Goal: Task Accomplishment & Management: Manage account settings

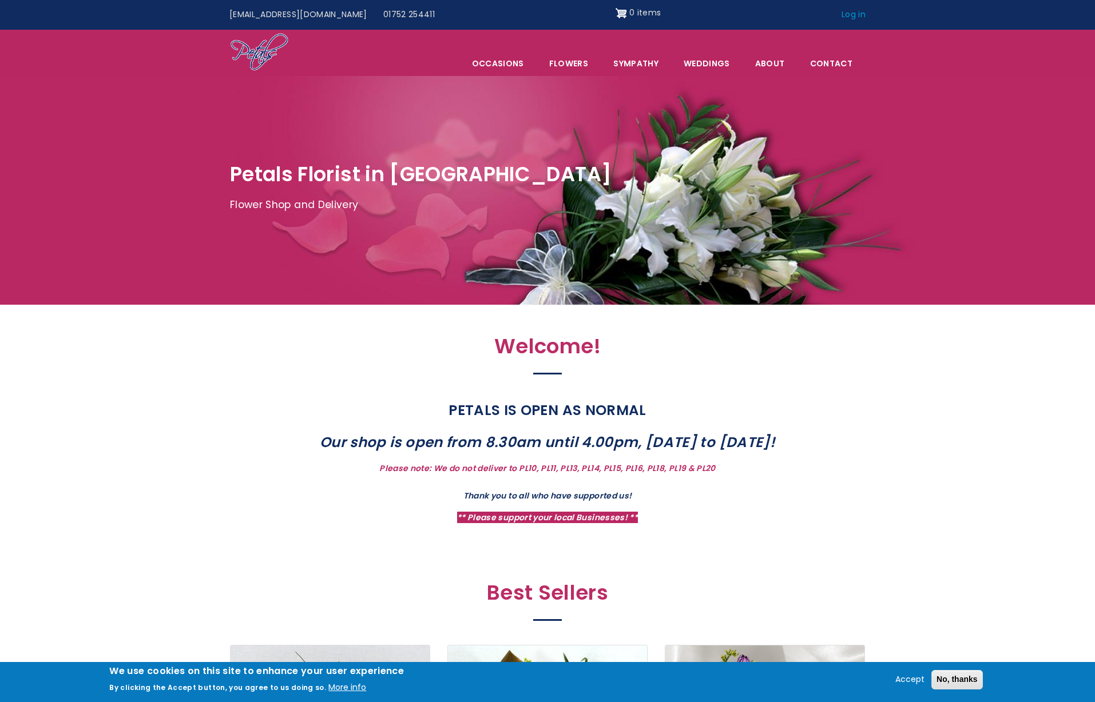
click at [849, 18] on link "Log in" at bounding box center [853, 15] width 40 height 22
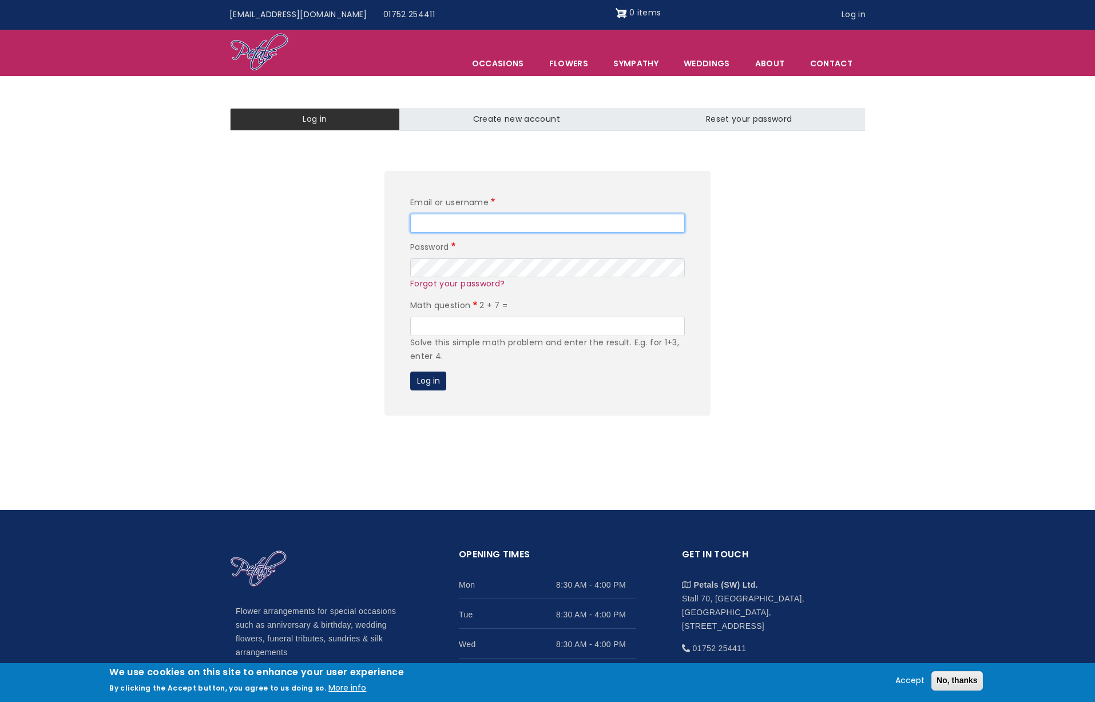
type input "admin"
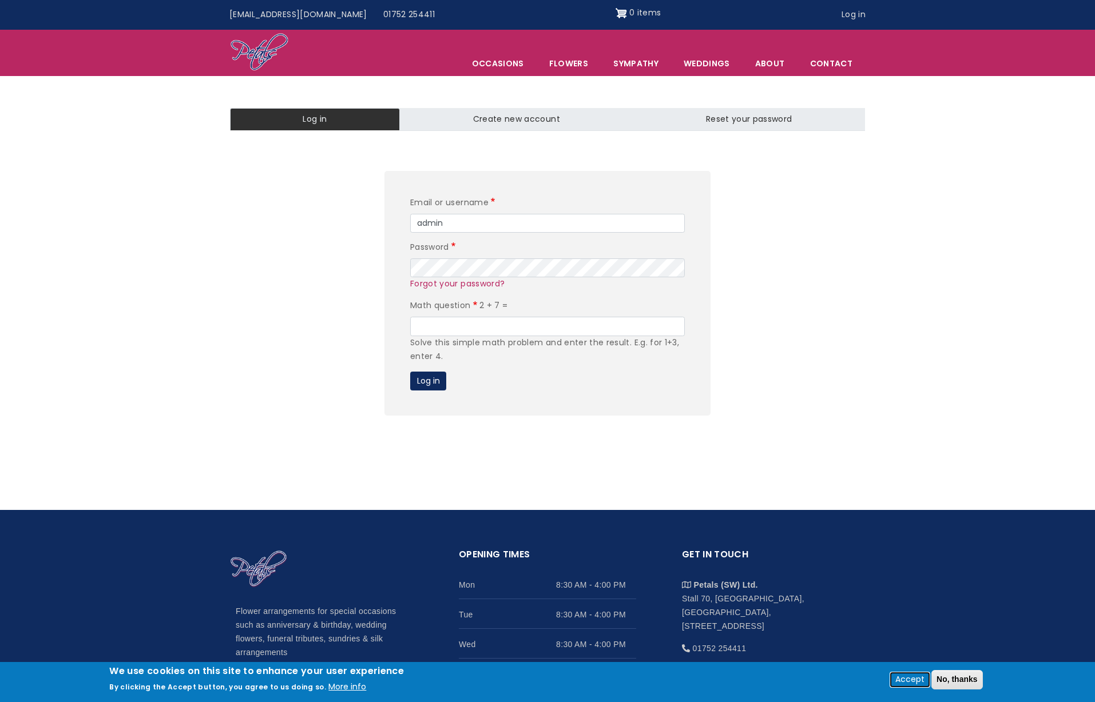
click at [910, 681] on button "Accept" at bounding box center [909, 680] width 38 height 14
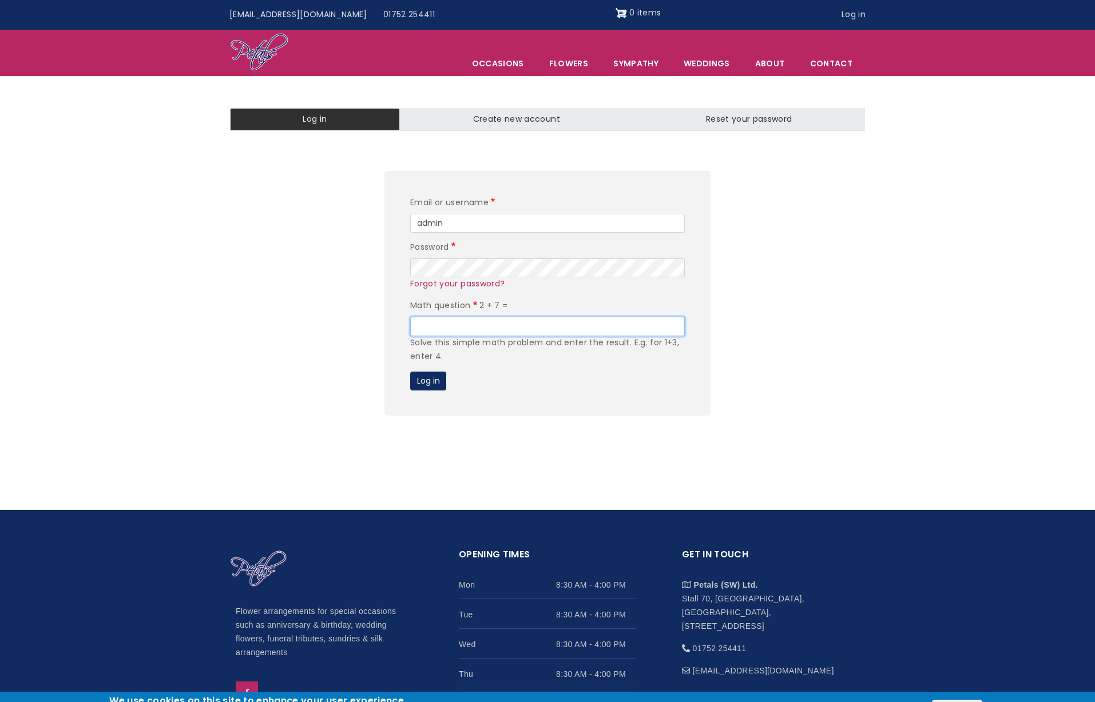
click at [468, 321] on input "Math question" at bounding box center [547, 326] width 275 height 19
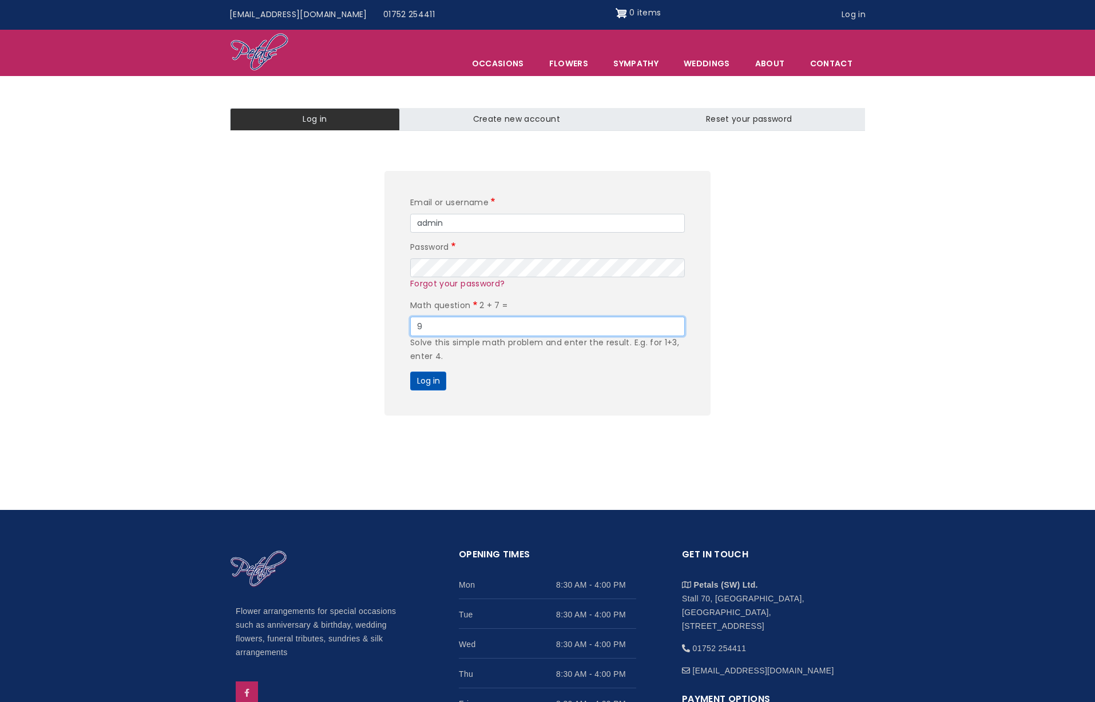
type input "9"
click at [435, 381] on button "Log in" at bounding box center [428, 381] width 36 height 19
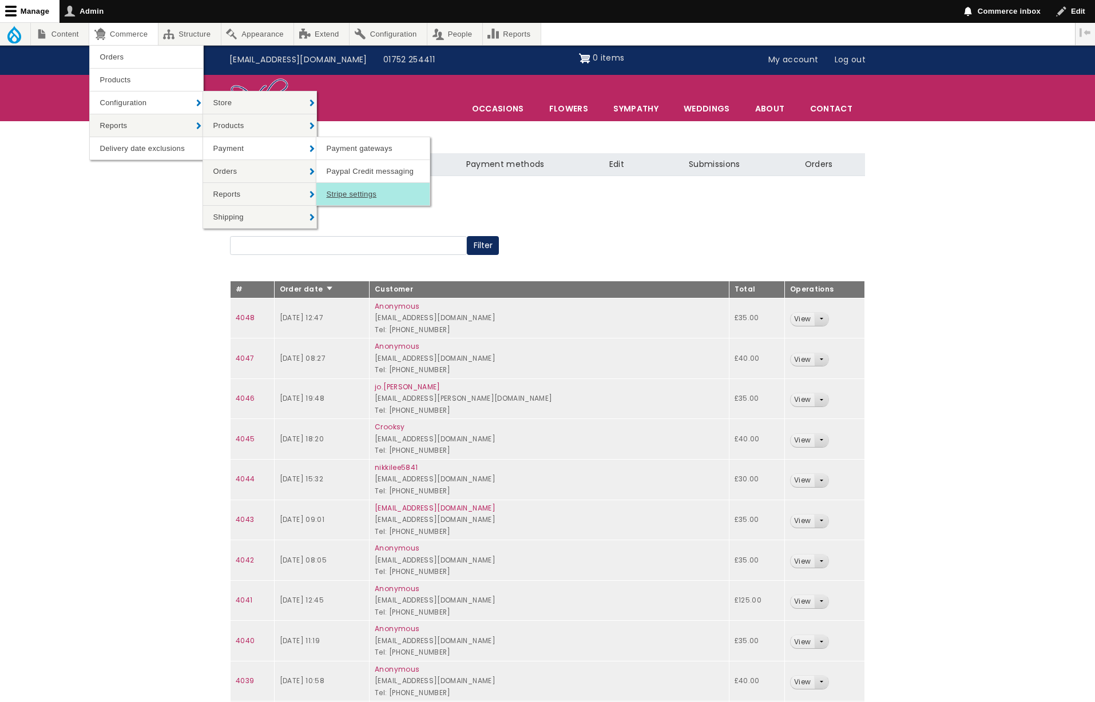
click at [368, 193] on link "Stripe settings" at bounding box center [372, 194] width 113 height 22
